Goal: Task Accomplishment & Management: Manage account settings

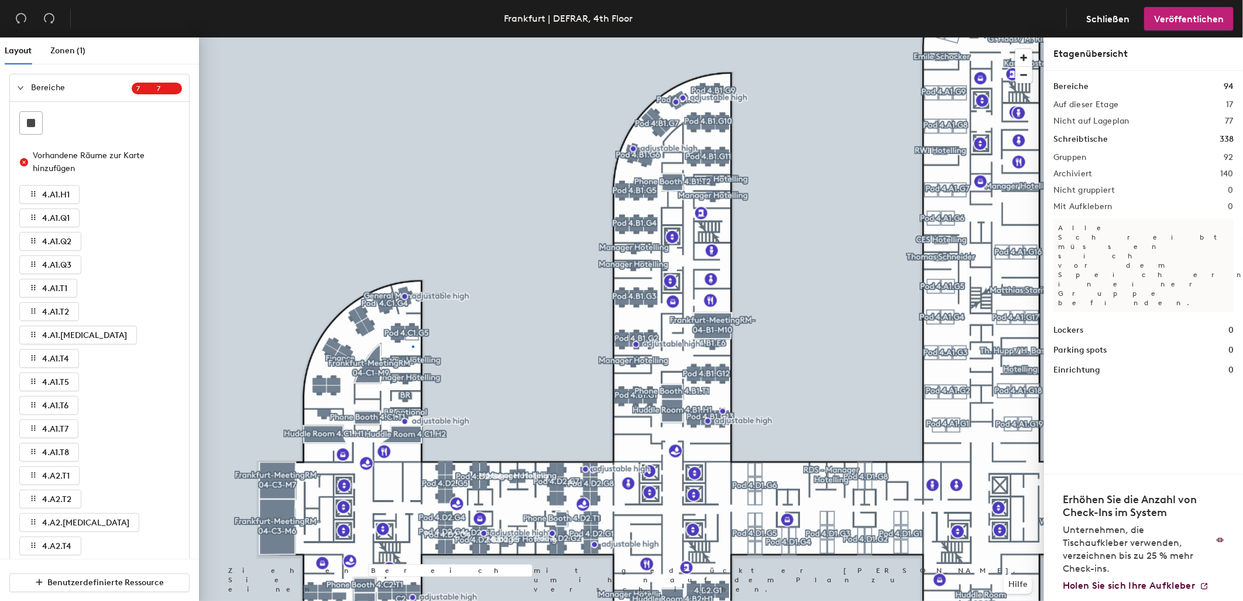
click at [413, 37] on div at bounding box center [621, 37] width 845 height 0
click at [410, 37] on div at bounding box center [621, 37] width 845 height 0
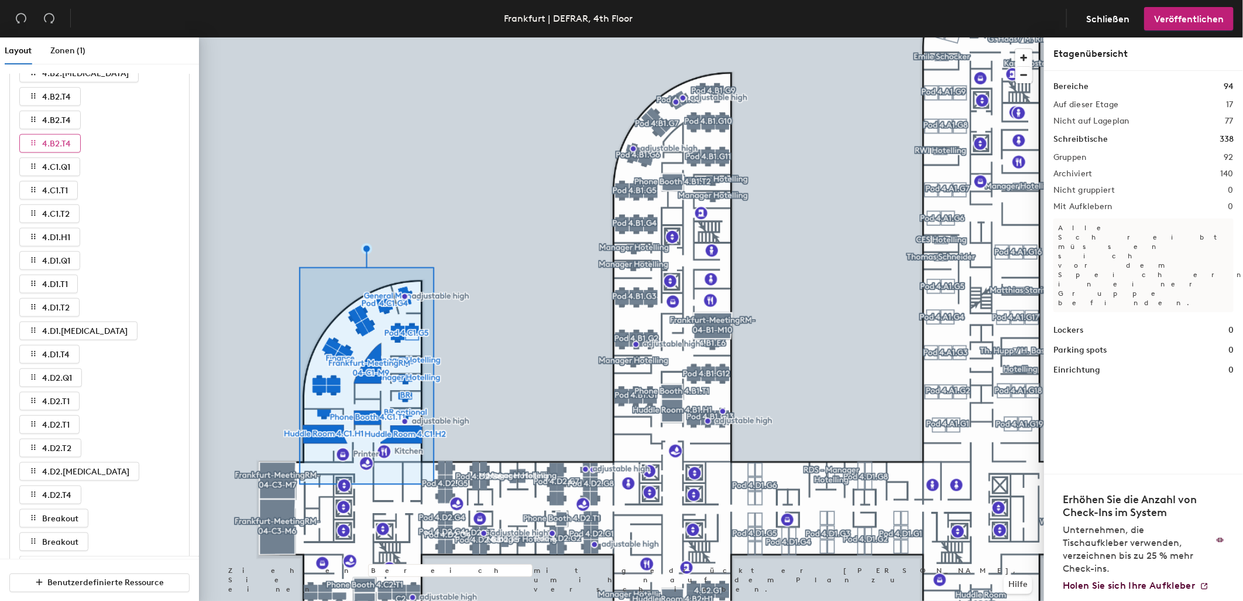
scroll to position [780, 0]
click at [74, 164] on button "4.B2.T4" at bounding box center [49, 163] width 61 height 19
click at [67, 185] on span "4.C1.Q1" at bounding box center [56, 187] width 28 height 10
click at [313, 37] on div at bounding box center [621, 37] width 845 height 0
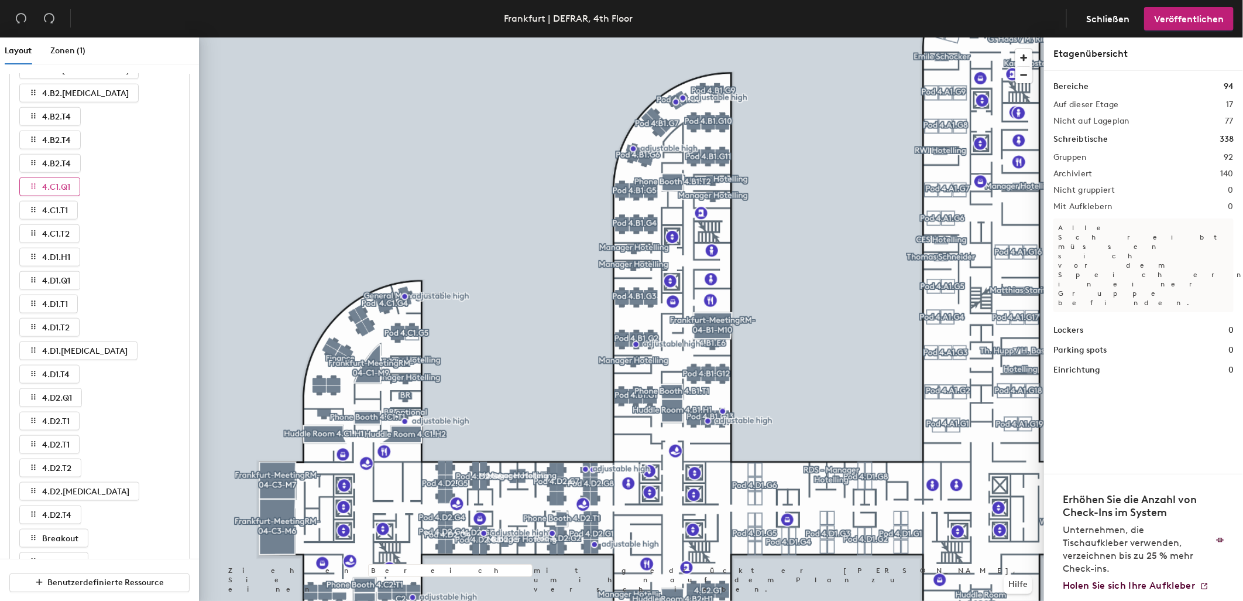
click at [70, 190] on span "4.C1.Q1" at bounding box center [56, 187] width 28 height 10
click at [68, 191] on button "4.C1.Q1" at bounding box center [49, 186] width 61 height 19
click at [64, 211] on span "4.C1.T1" at bounding box center [55, 210] width 26 height 10
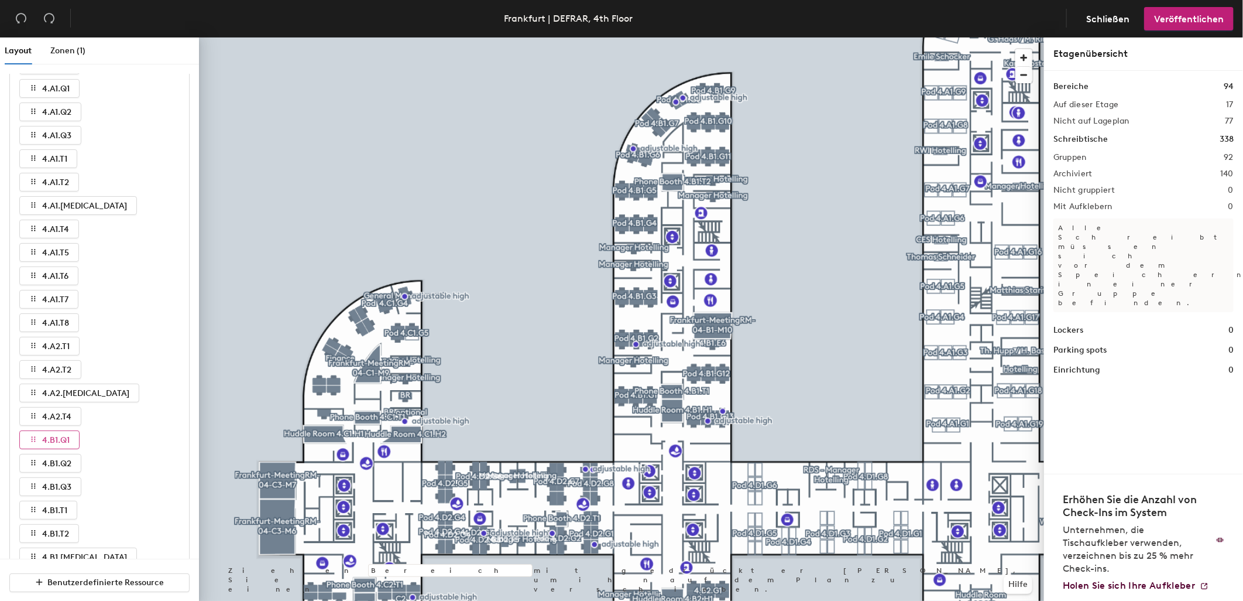
scroll to position [0, 0]
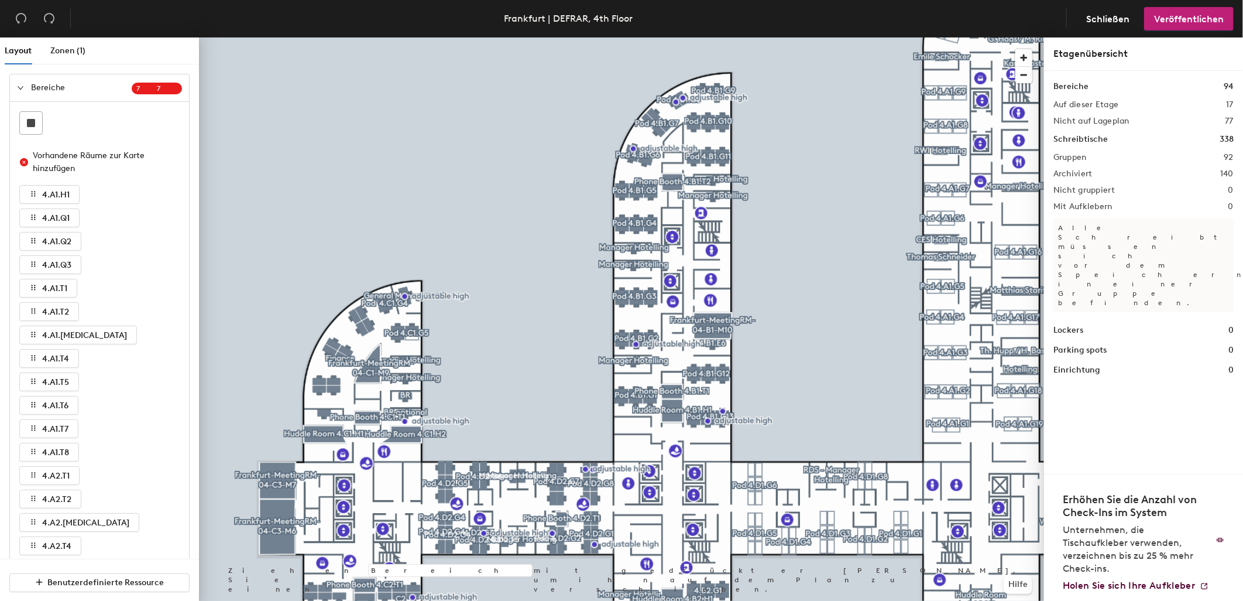
click at [21, 88] on icon "expanded" at bounding box center [20, 87] width 7 height 7
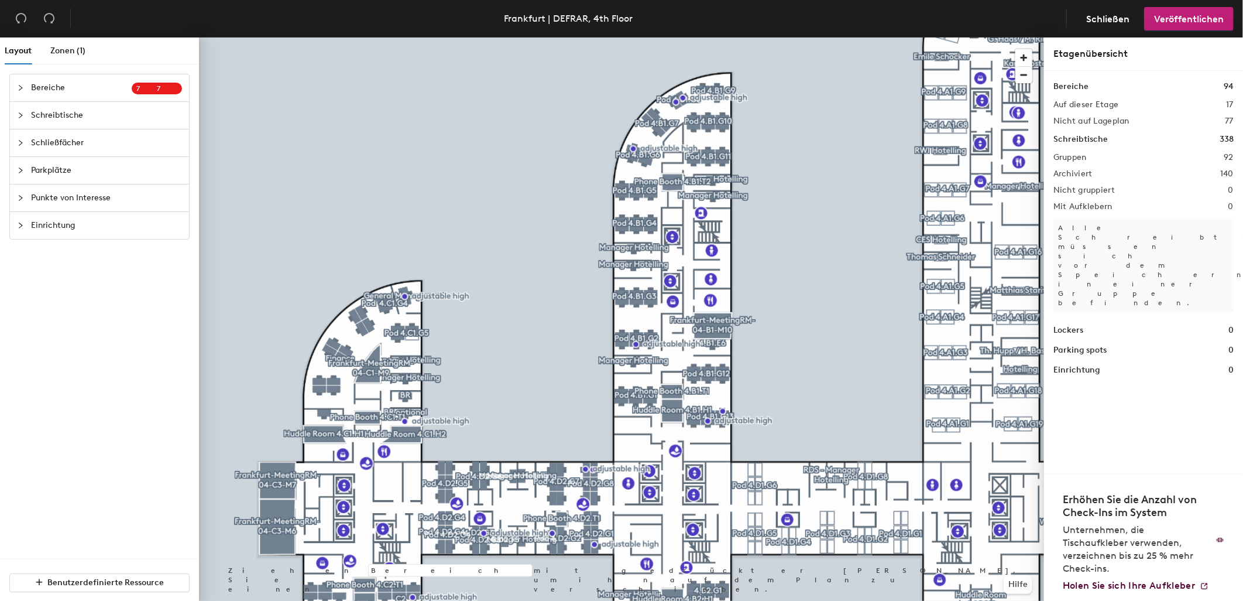
click at [25, 118] on div at bounding box center [24, 115] width 14 height 13
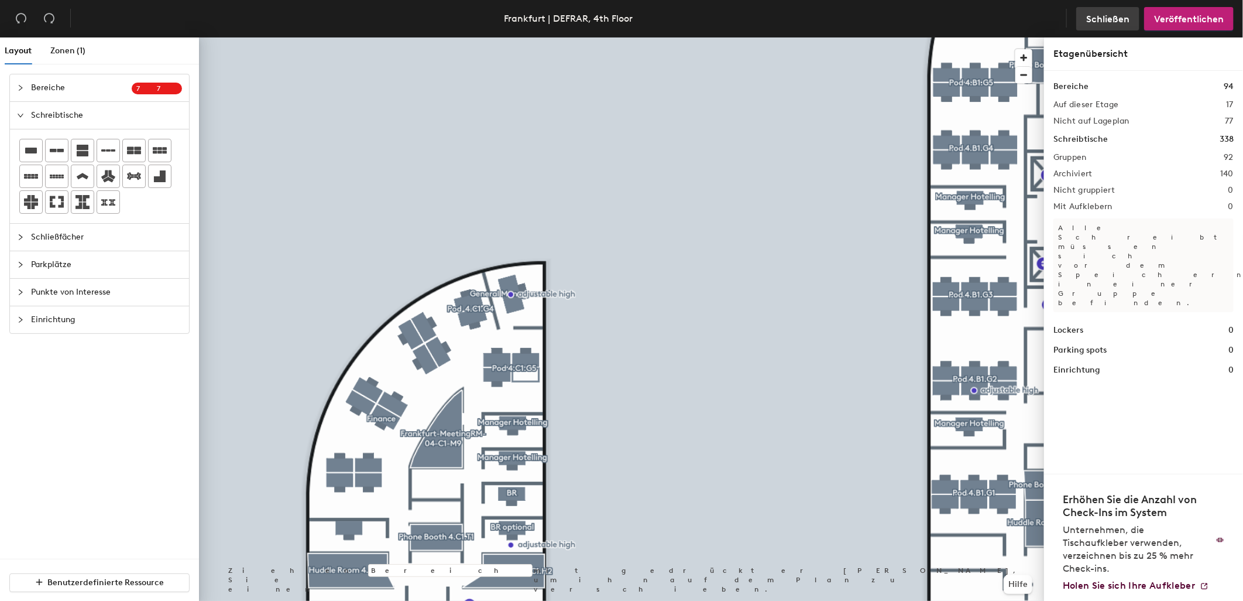
click at [1111, 16] on span "Schließen" at bounding box center [1107, 18] width 43 height 11
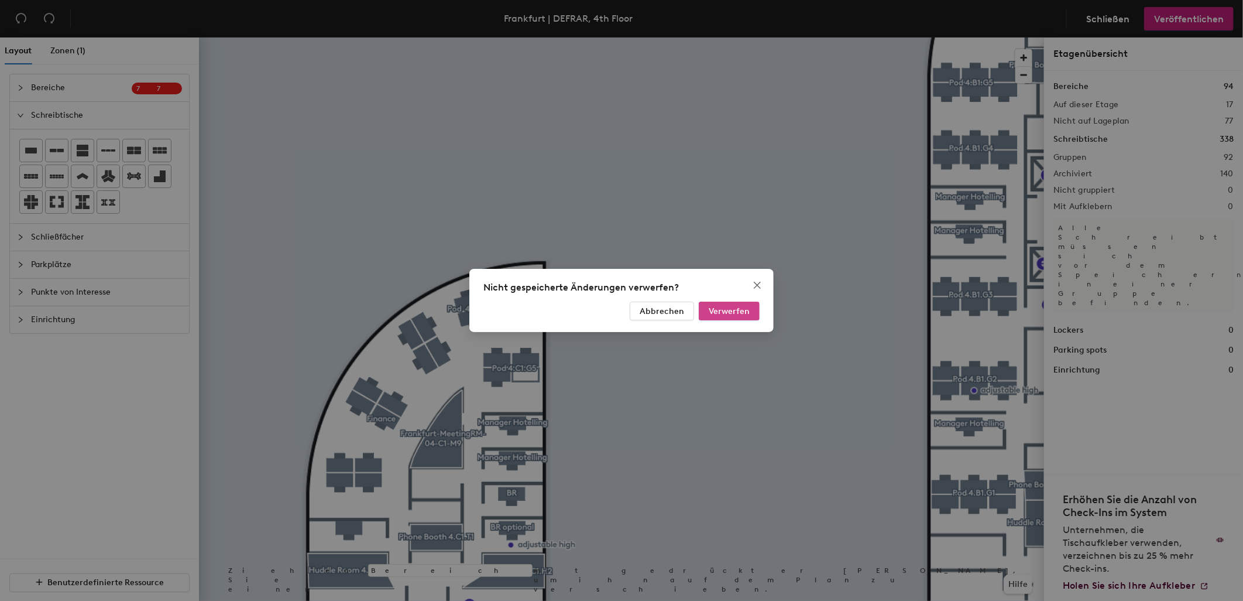
click at [748, 313] on span "Verwerfen" at bounding box center [729, 311] width 41 height 10
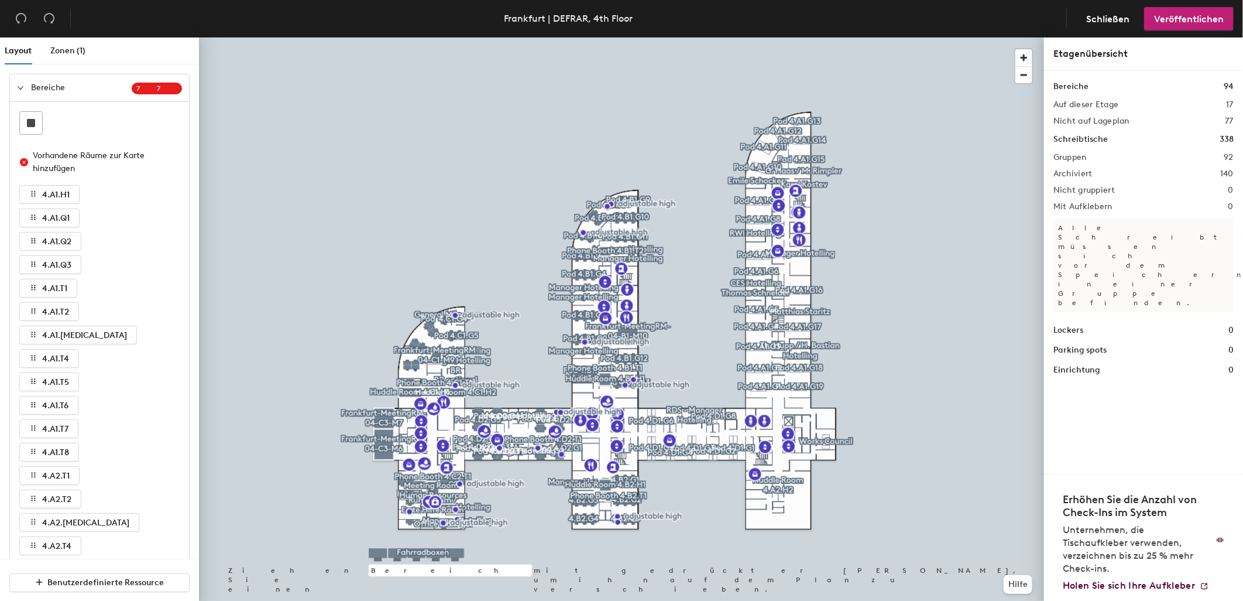
click at [416, 37] on div at bounding box center [621, 37] width 845 height 0
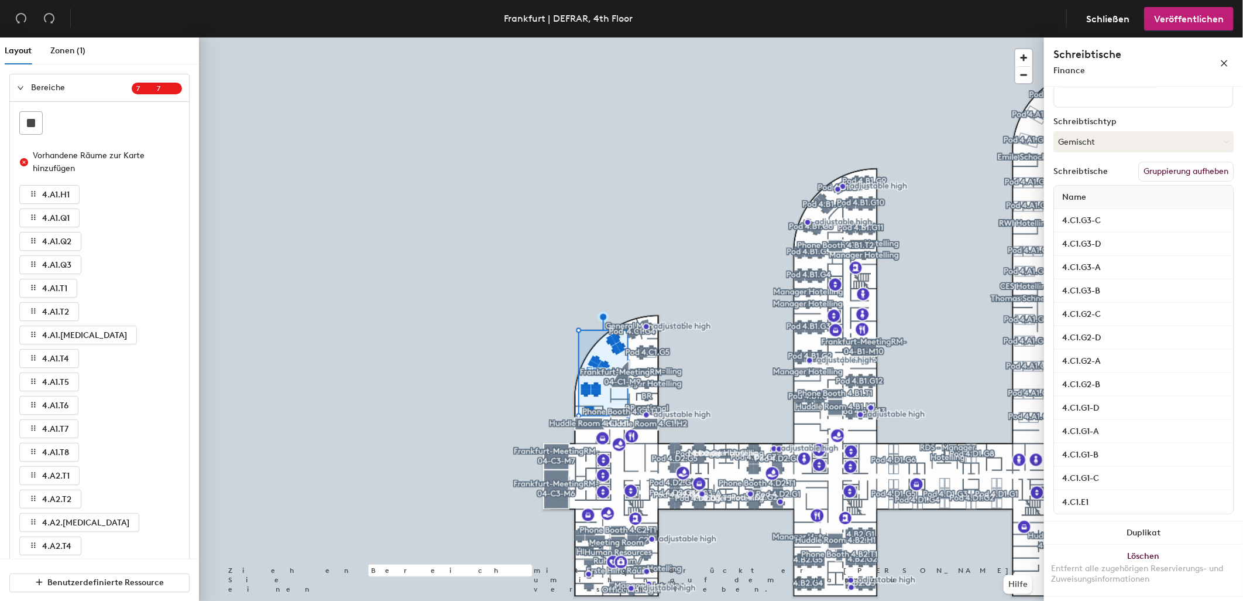
scroll to position [162, 0]
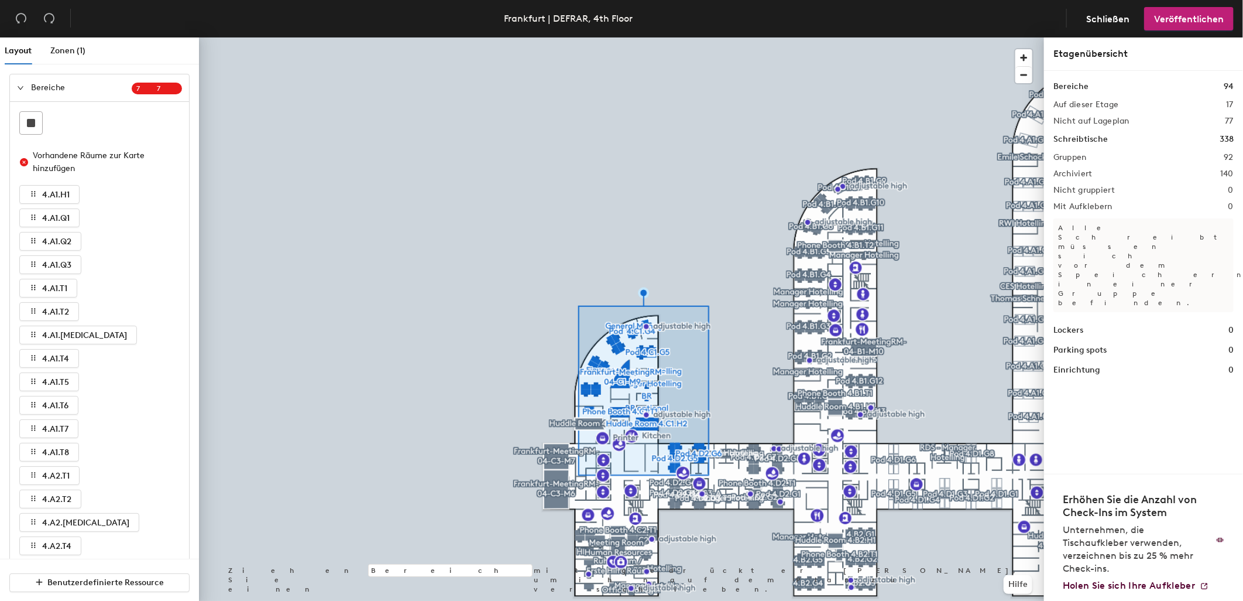
click at [738, 37] on div at bounding box center [621, 37] width 845 height 0
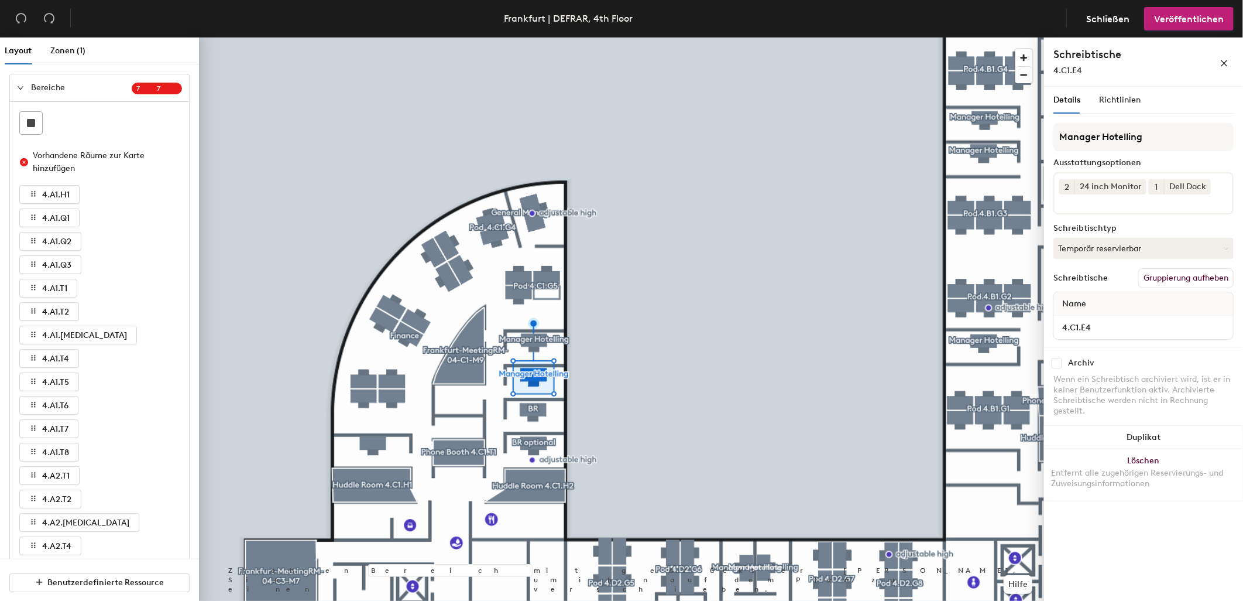
click at [1060, 361] on input "checkbox" at bounding box center [1057, 363] width 11 height 11
checkbox input "true"
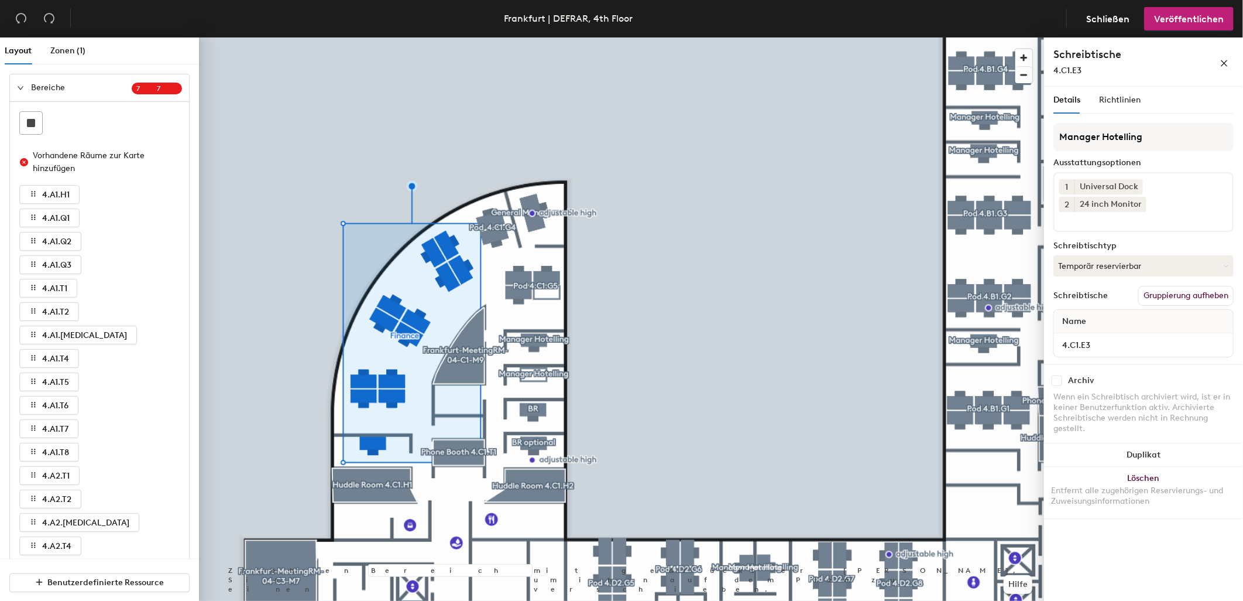
scroll to position [0, 0]
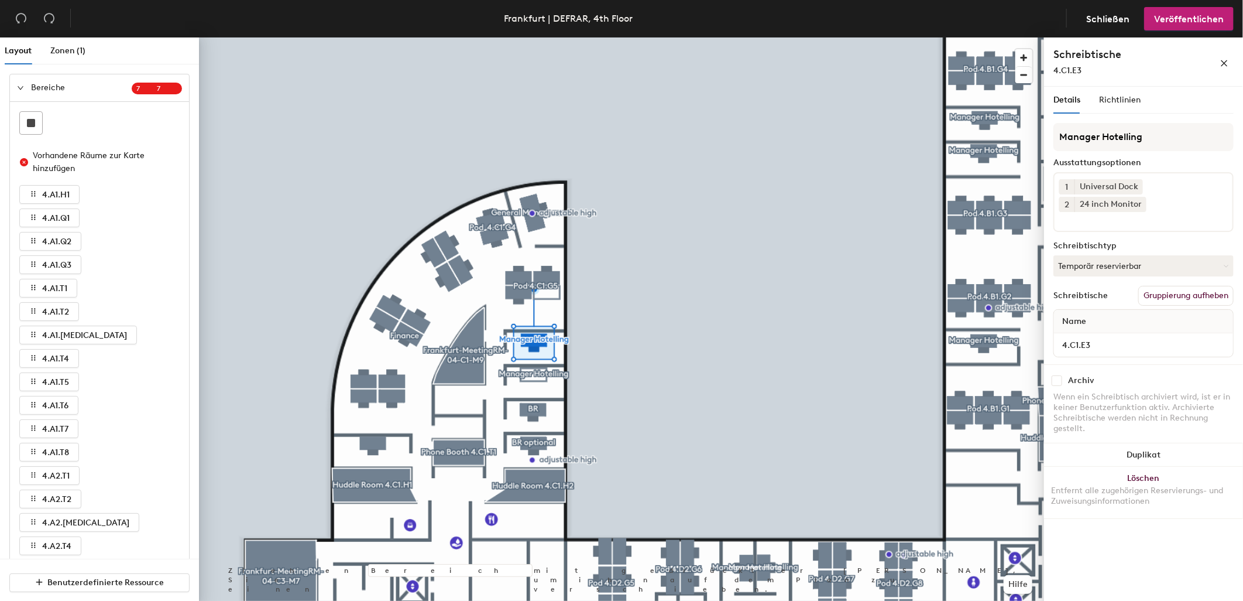
click at [1057, 382] on input "checkbox" at bounding box center [1057, 380] width 11 height 11
checkbox input "true"
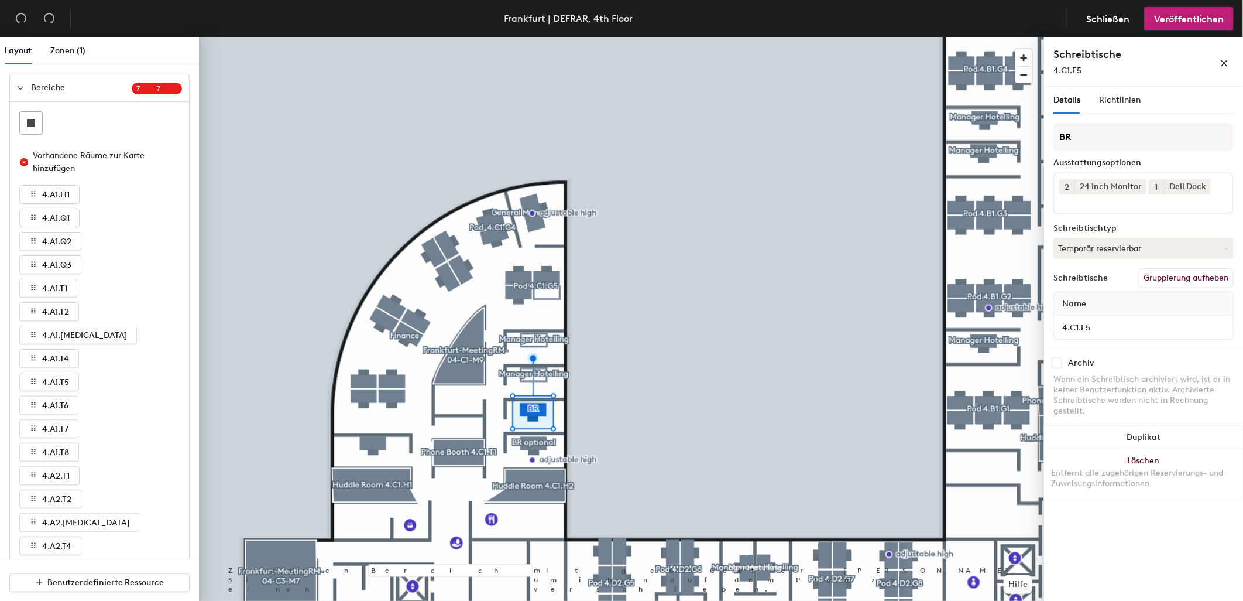
click at [1057, 363] on input "checkbox" at bounding box center [1057, 363] width 11 height 11
checkbox input "false"
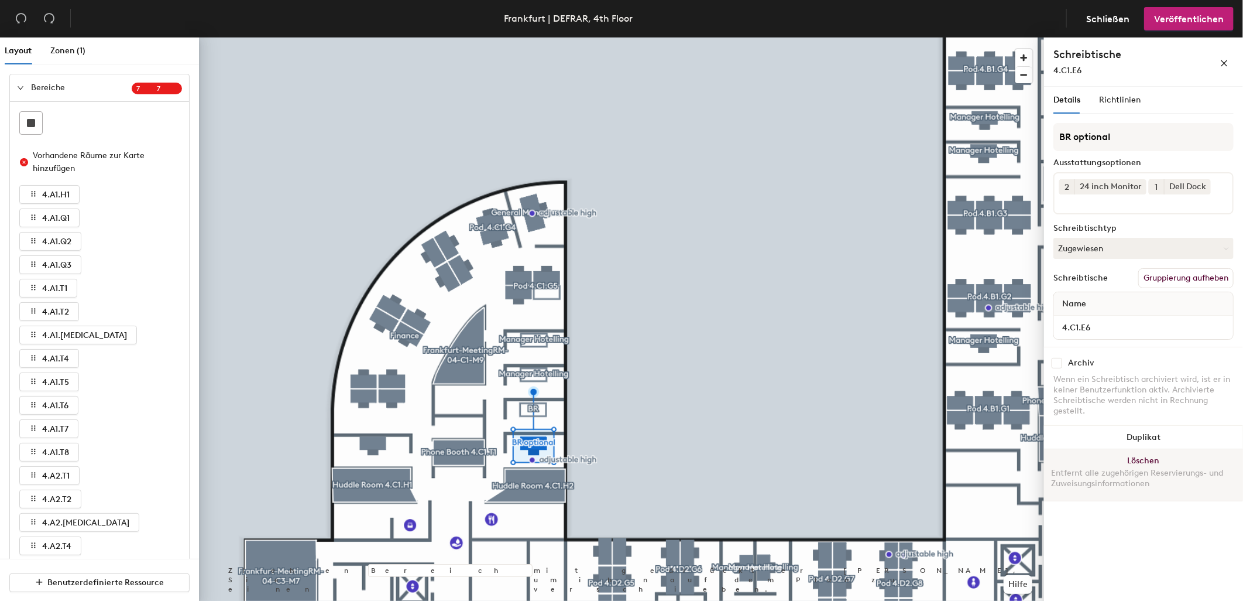
click at [379, 37] on div at bounding box center [621, 37] width 845 height 0
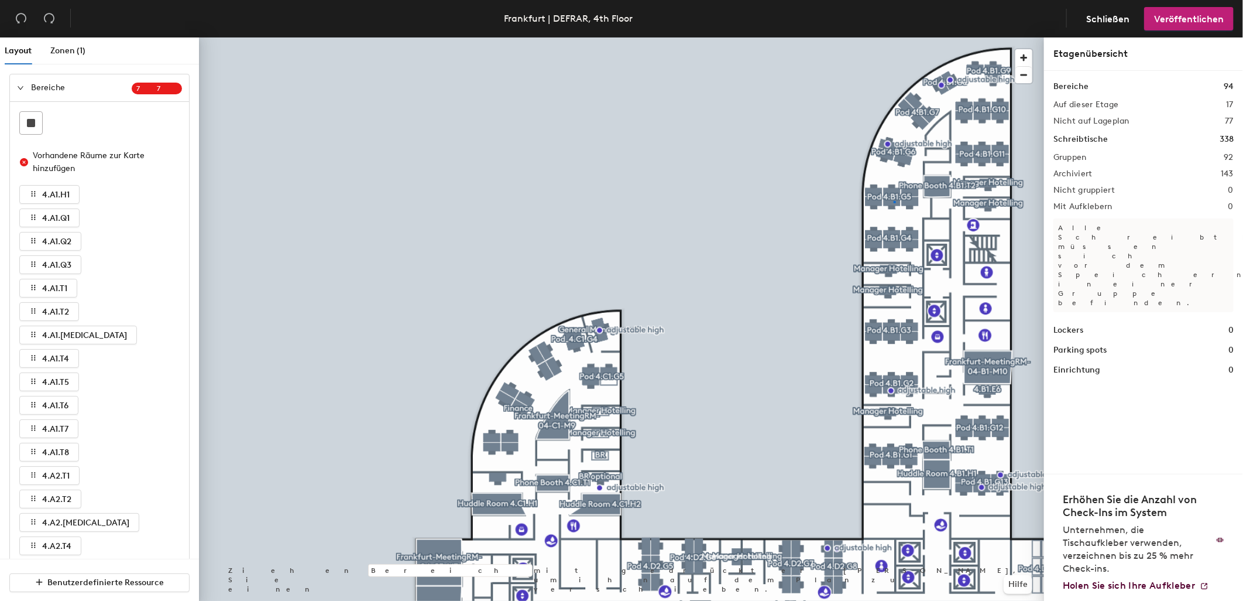
click at [894, 37] on div at bounding box center [621, 37] width 845 height 0
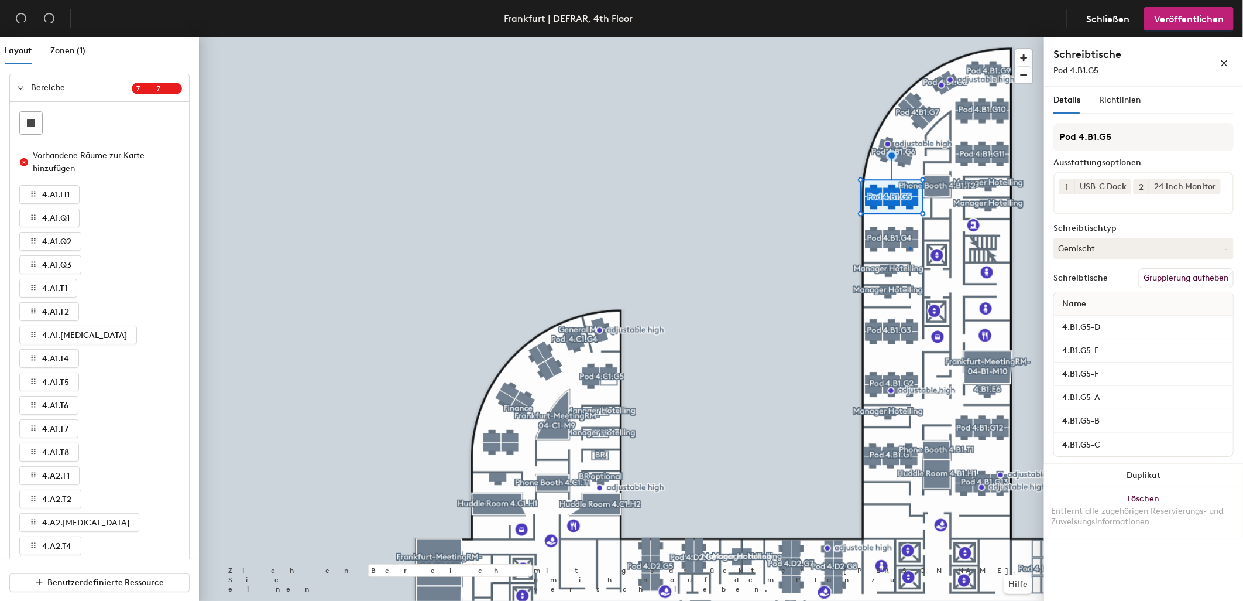
click at [910, 37] on div at bounding box center [621, 37] width 845 height 0
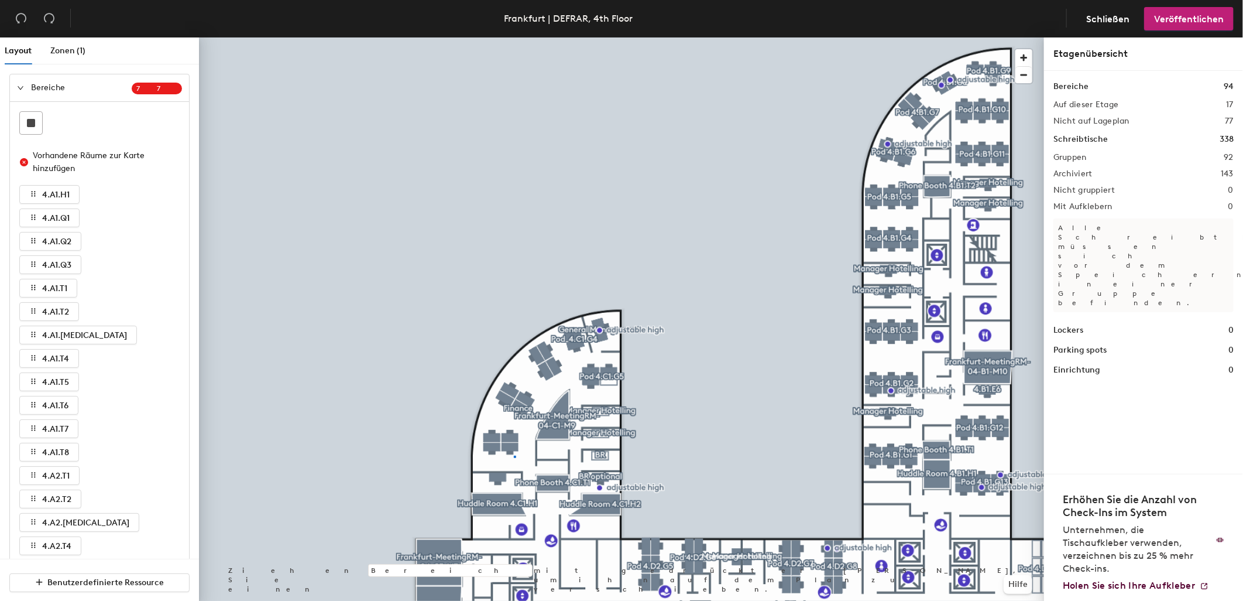
click at [515, 37] on div at bounding box center [621, 37] width 845 height 0
click at [509, 37] on div at bounding box center [621, 37] width 845 height 0
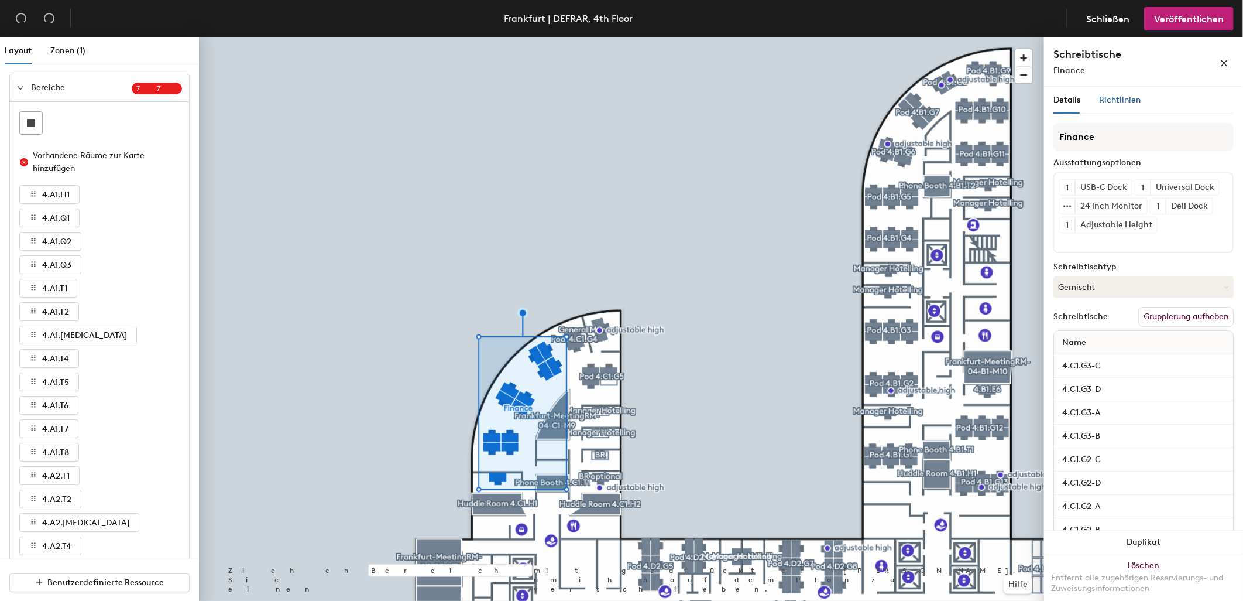
click at [1122, 96] on span "Richtlinien" at bounding box center [1120, 100] width 42 height 10
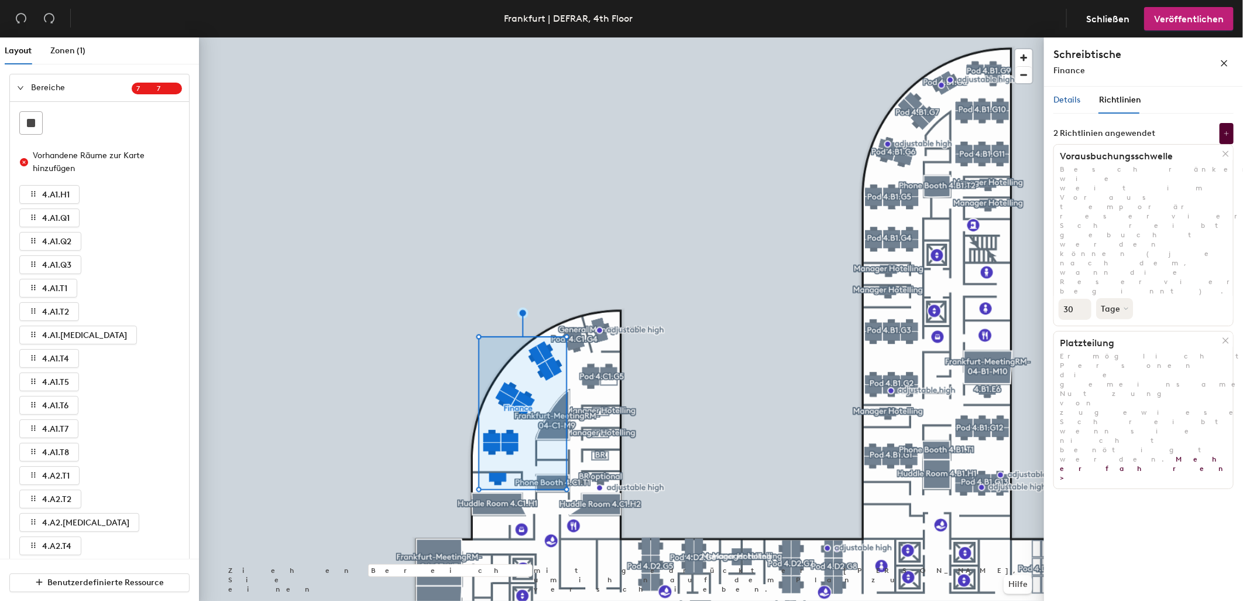
click at [1064, 97] on span "Details" at bounding box center [1067, 100] width 27 height 10
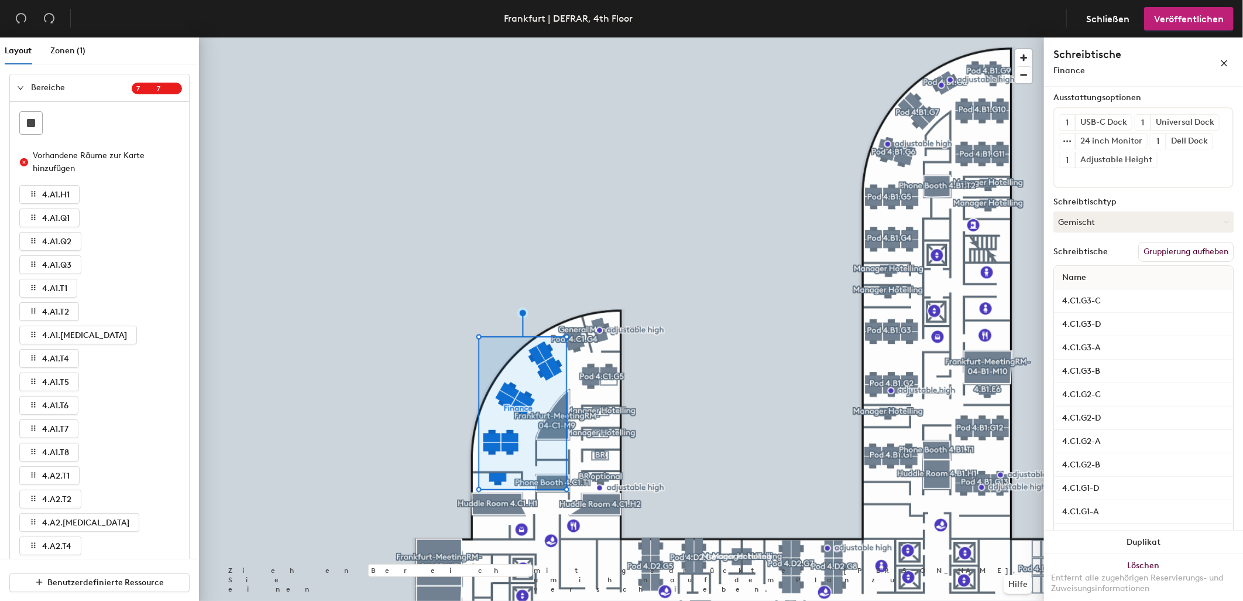
scroll to position [130, 0]
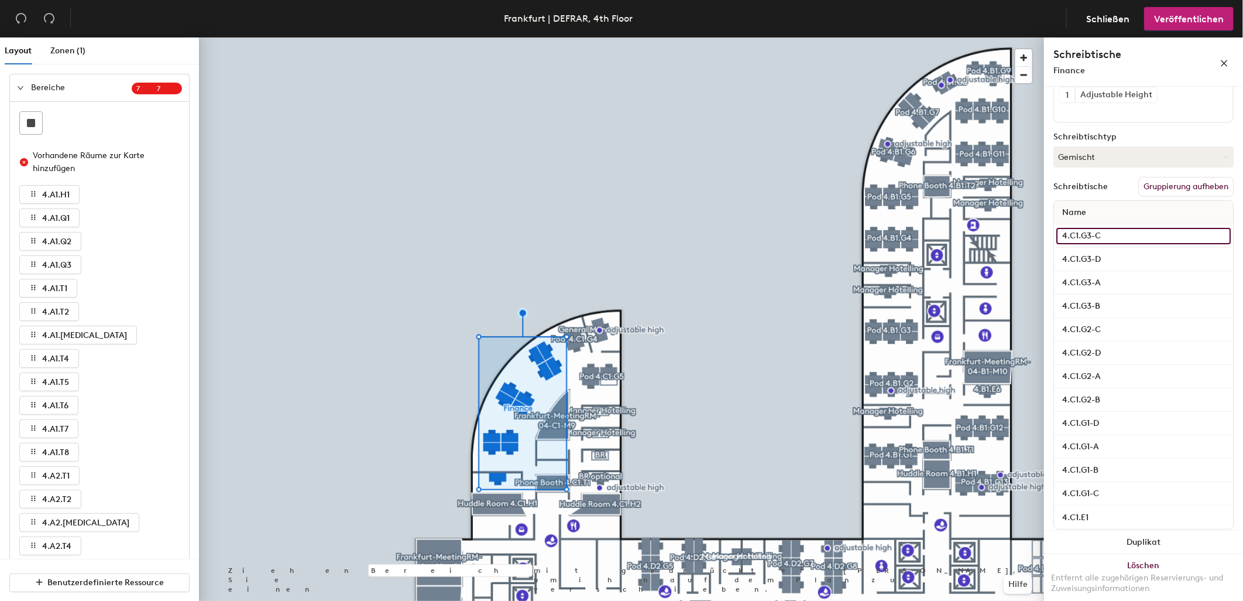
click at [1122, 244] on input "4.C1.G3-C" at bounding box center [1144, 236] width 174 height 16
click at [1098, 167] on button "Gemischt" at bounding box center [1144, 156] width 180 height 21
click at [1098, 202] on div "Zugewiesen" at bounding box center [1112, 193] width 117 height 18
click at [1152, 224] on div "Name" at bounding box center [1143, 212] width 179 height 23
click at [1153, 244] on input "4.C1.G3-C" at bounding box center [1144, 236] width 174 height 16
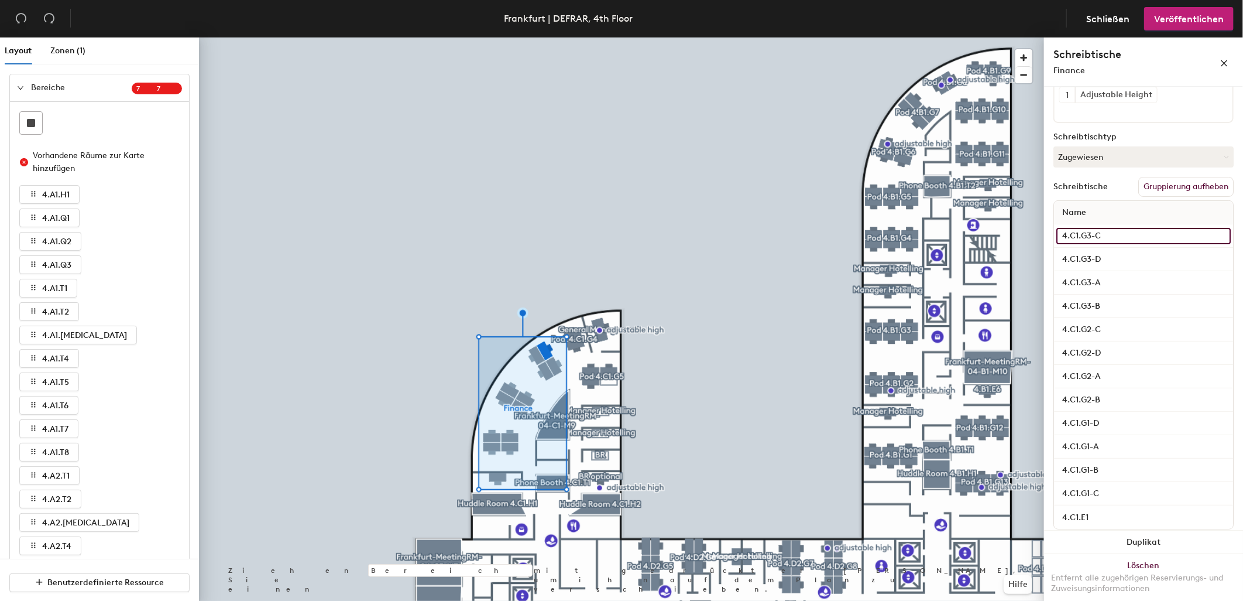
click at [1154, 244] on input "4.C1.G3-C" at bounding box center [1144, 236] width 174 height 16
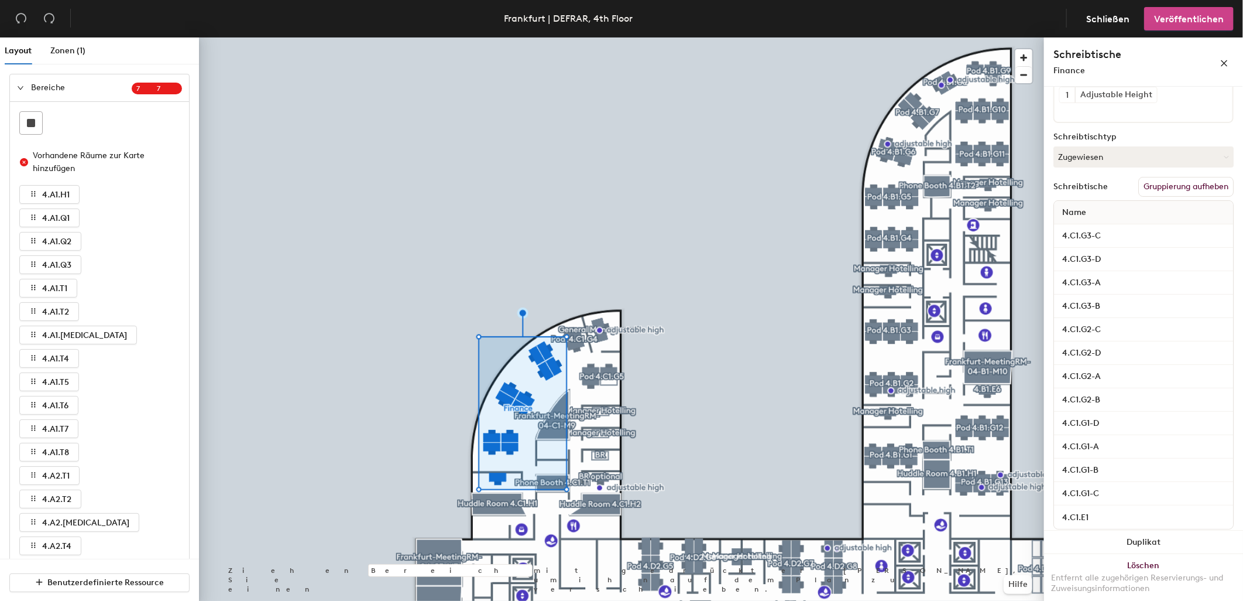
click at [1173, 16] on span "Veröffentlichen" at bounding box center [1189, 18] width 70 height 11
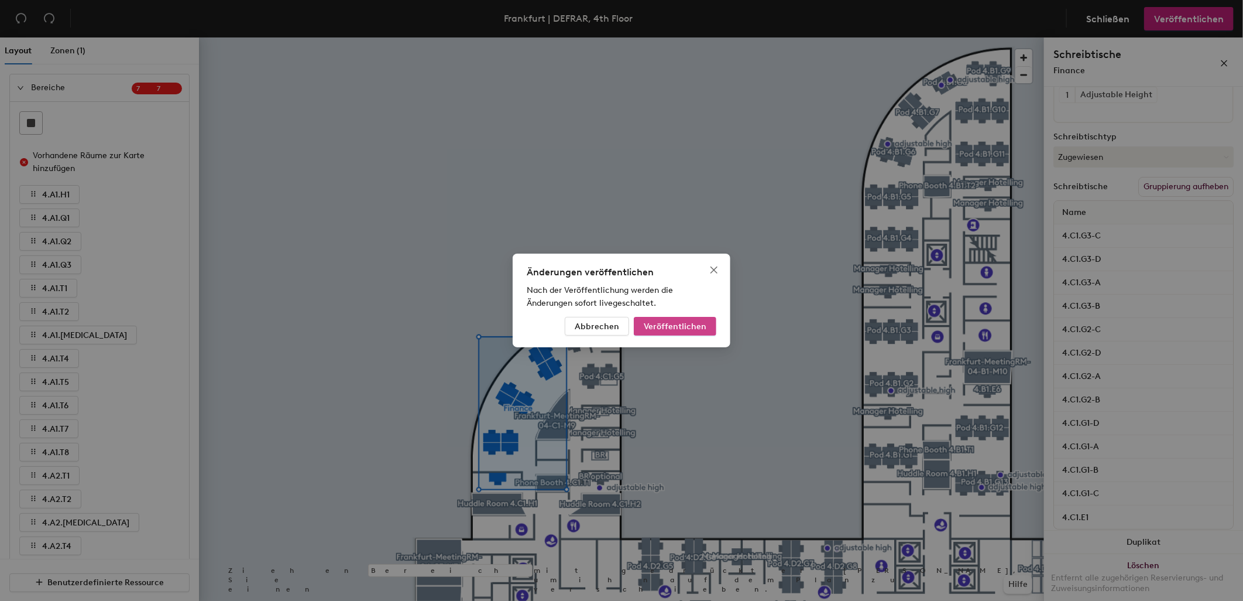
click at [687, 328] on span "Veröffentlichen" at bounding box center [675, 326] width 63 height 10
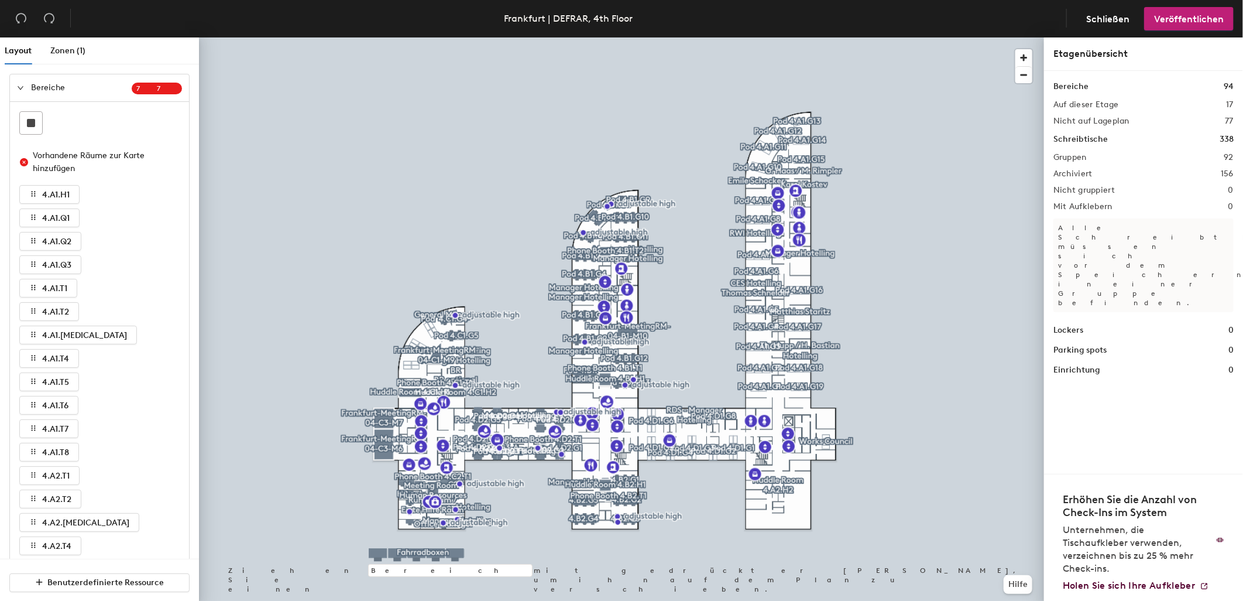
click at [20, 85] on icon "expanded" at bounding box center [20, 87] width 7 height 7
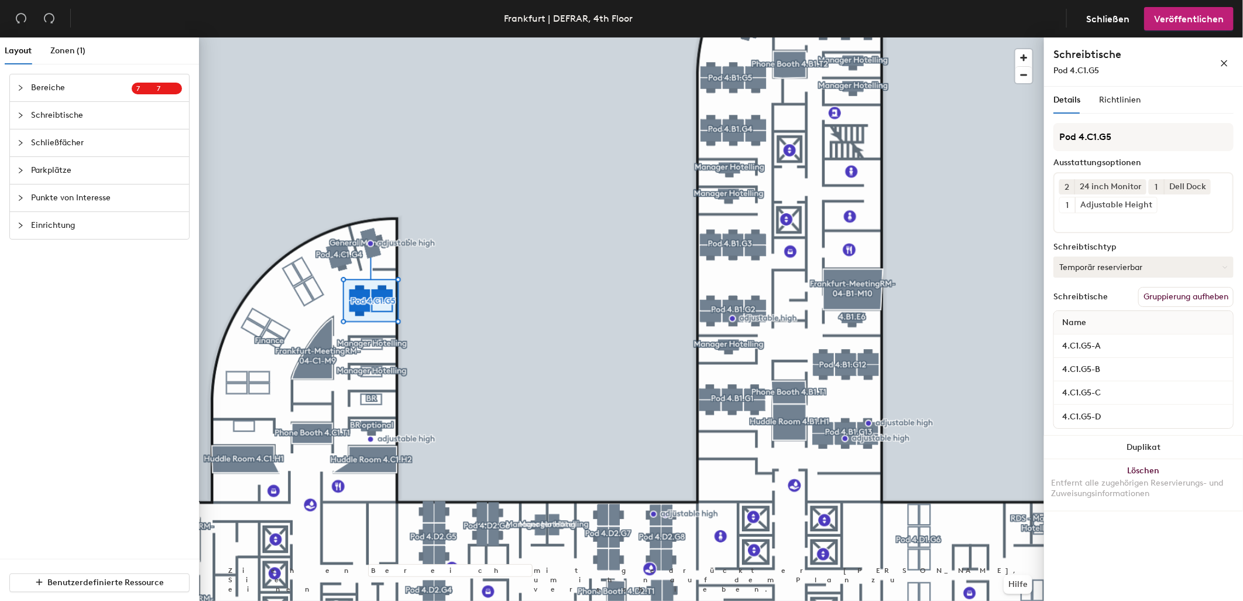
click at [1112, 264] on button "Temporär reservierbar" at bounding box center [1144, 266] width 180 height 21
click at [1102, 301] on div "Zugewiesen" at bounding box center [1112, 303] width 117 height 18
click at [1162, 18] on span "Veröffentlichen" at bounding box center [1189, 18] width 70 height 11
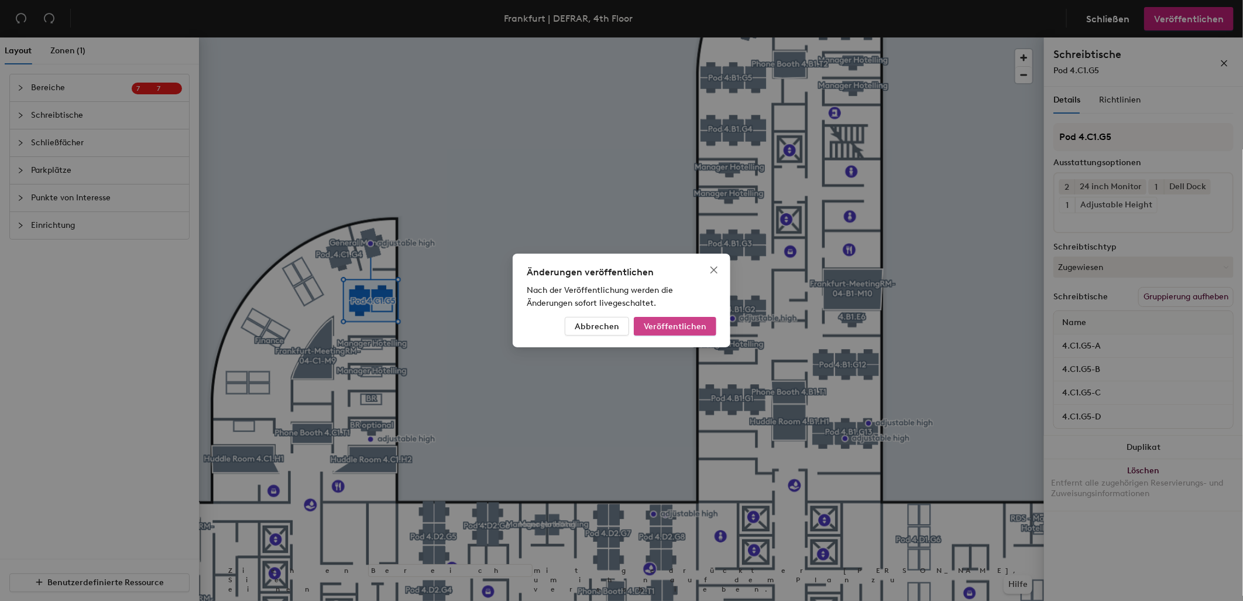
click at [667, 321] on span "Veröffentlichen" at bounding box center [675, 326] width 63 height 10
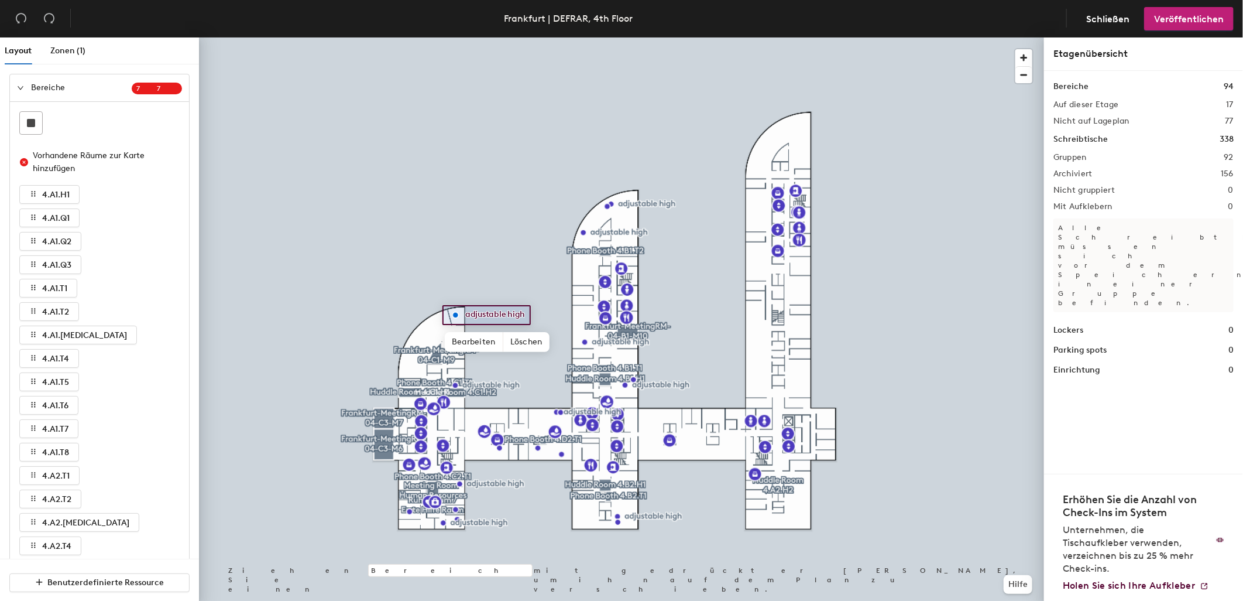
click at [22, 85] on icon "expanded" at bounding box center [20, 87] width 7 height 7
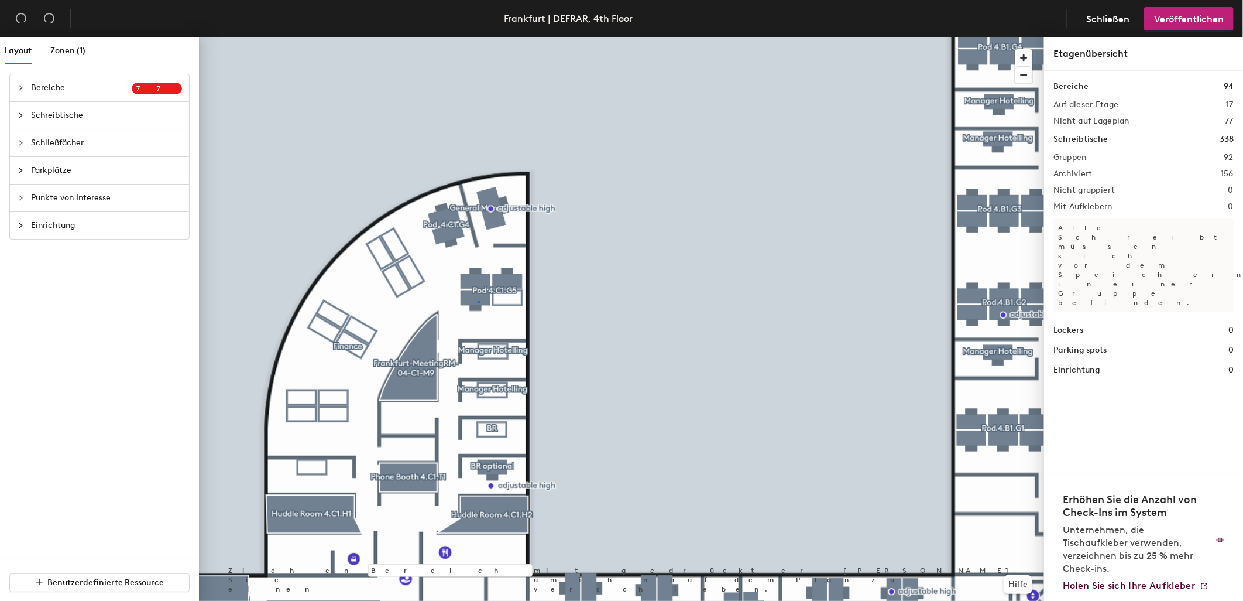
click at [478, 37] on div at bounding box center [621, 37] width 845 height 0
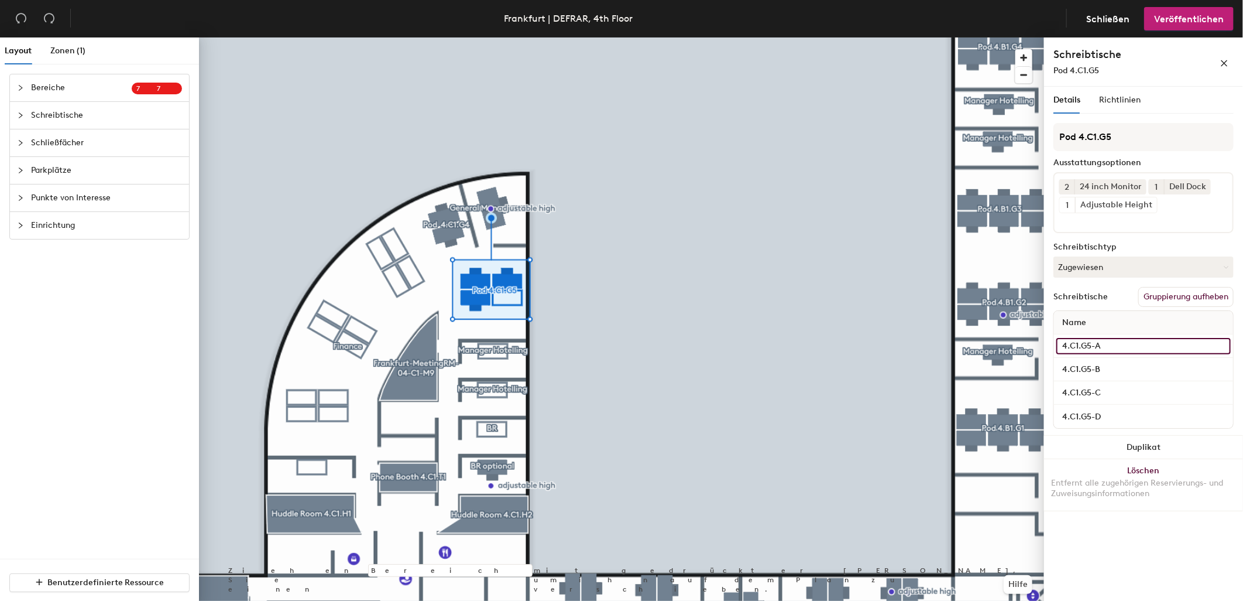
click at [1161, 342] on input "4.C1.G5-A" at bounding box center [1144, 346] width 174 height 16
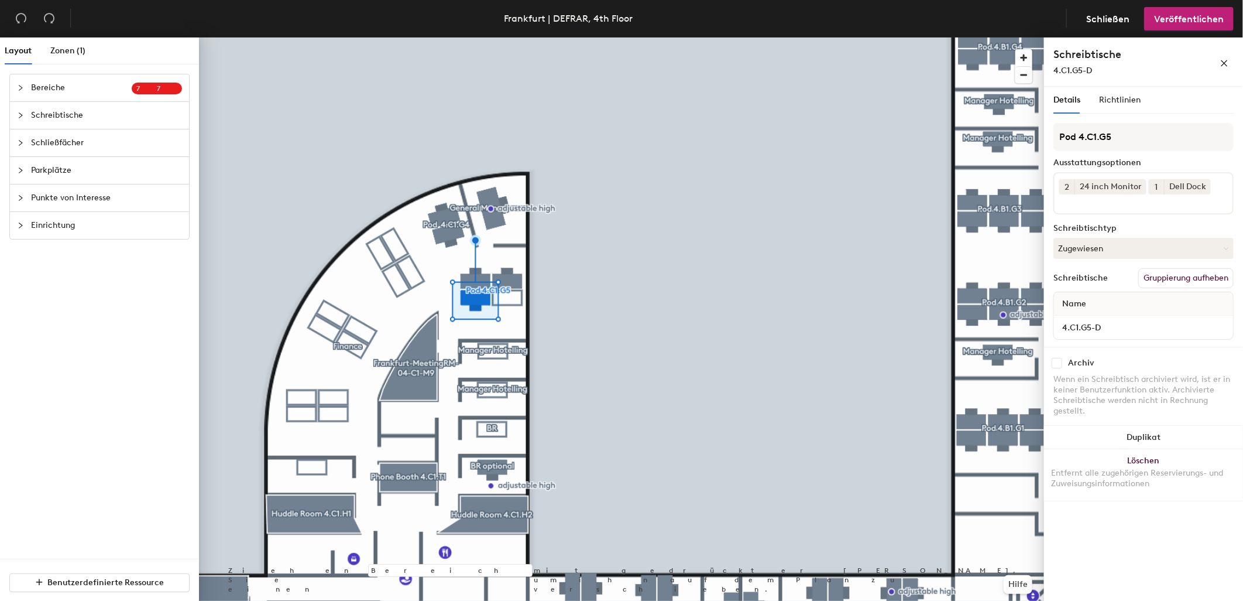
click at [1058, 364] on input "checkbox" at bounding box center [1057, 363] width 11 height 11
checkbox input "true"
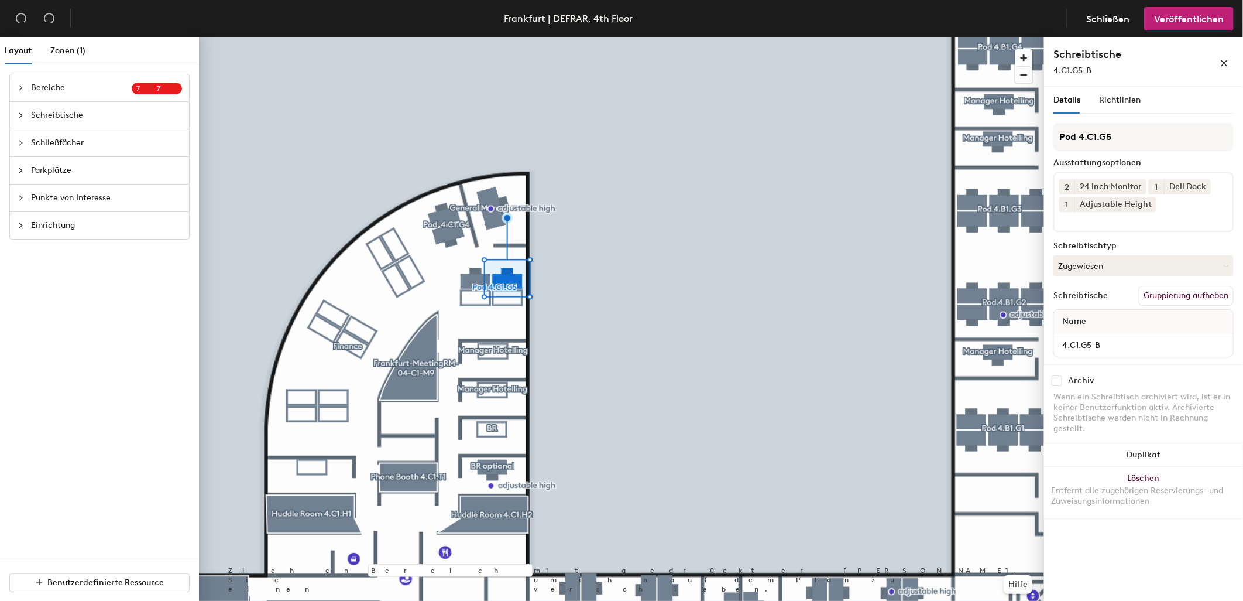
click at [1057, 376] on input "checkbox" at bounding box center [1057, 380] width 11 height 11
checkbox input "true"
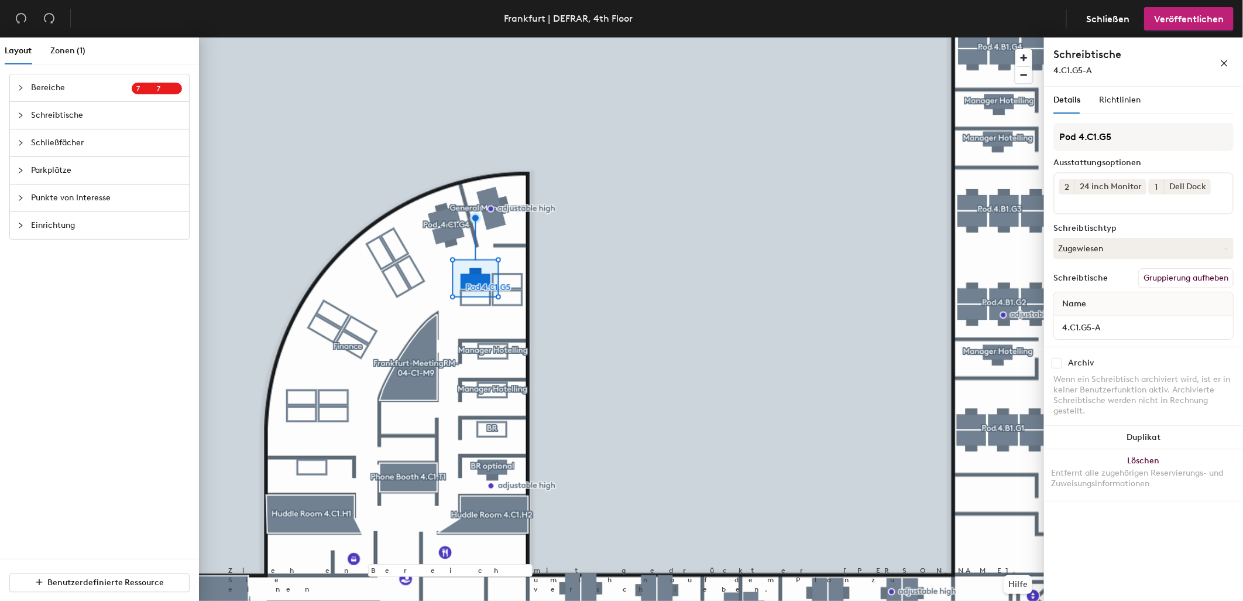
click at [1057, 359] on input "checkbox" at bounding box center [1057, 363] width 11 height 11
checkbox input "true"
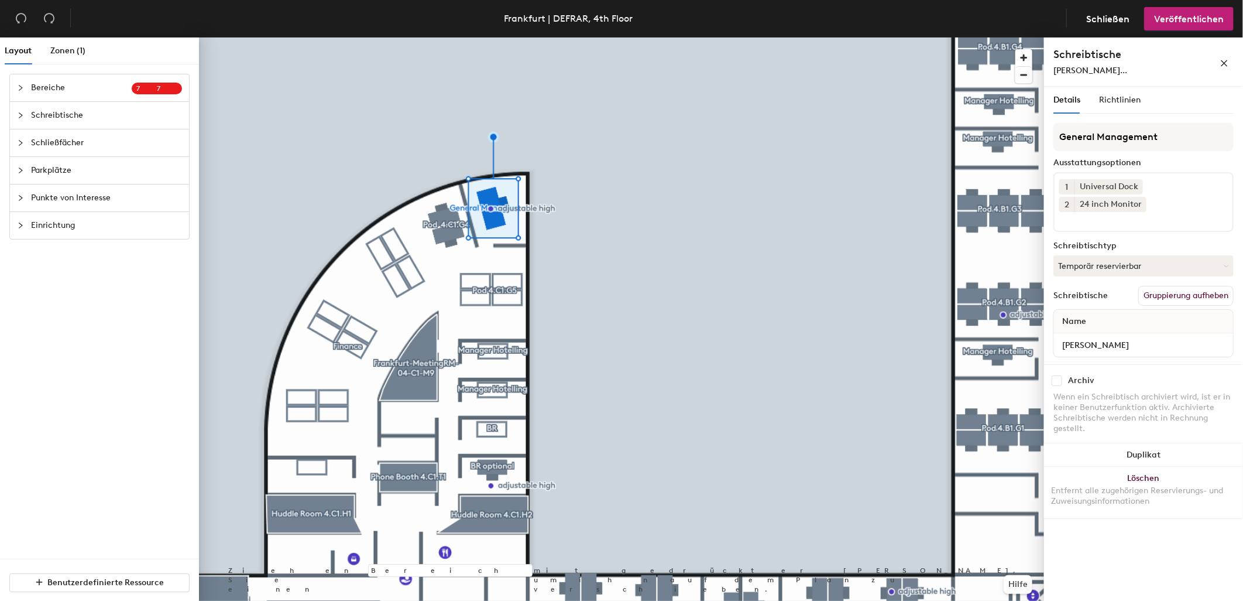
click at [1055, 379] on input "checkbox" at bounding box center [1057, 380] width 11 height 11
checkbox input "true"
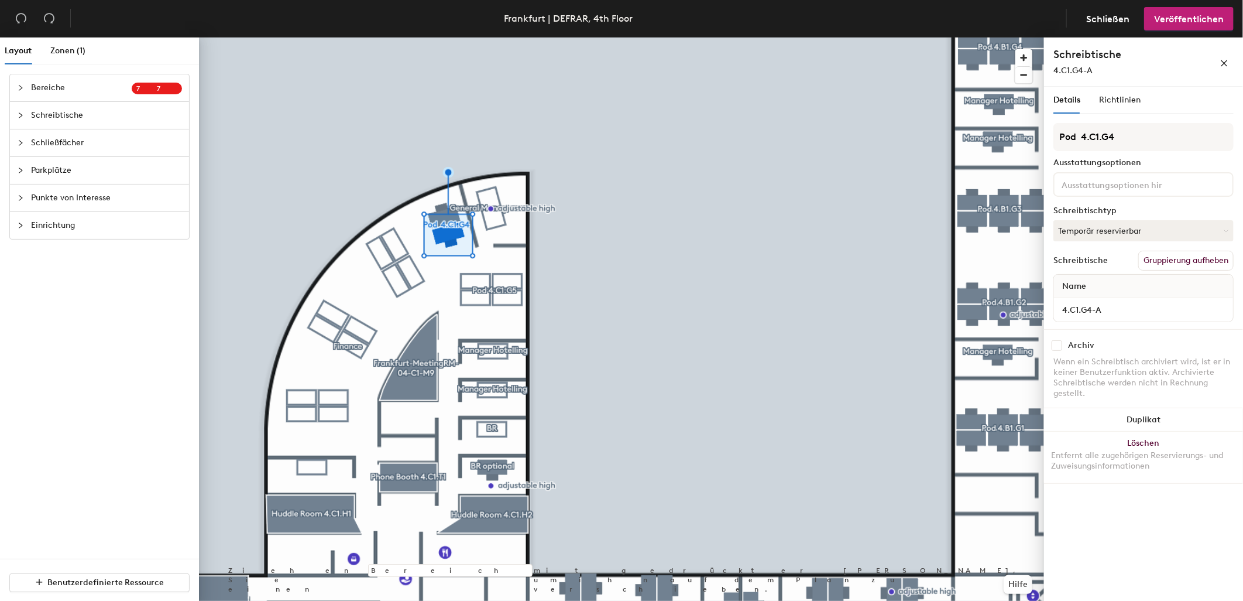
click at [1057, 344] on input "checkbox" at bounding box center [1057, 345] width 11 height 11
checkbox input "true"
